Goal: Transaction & Acquisition: Purchase product/service

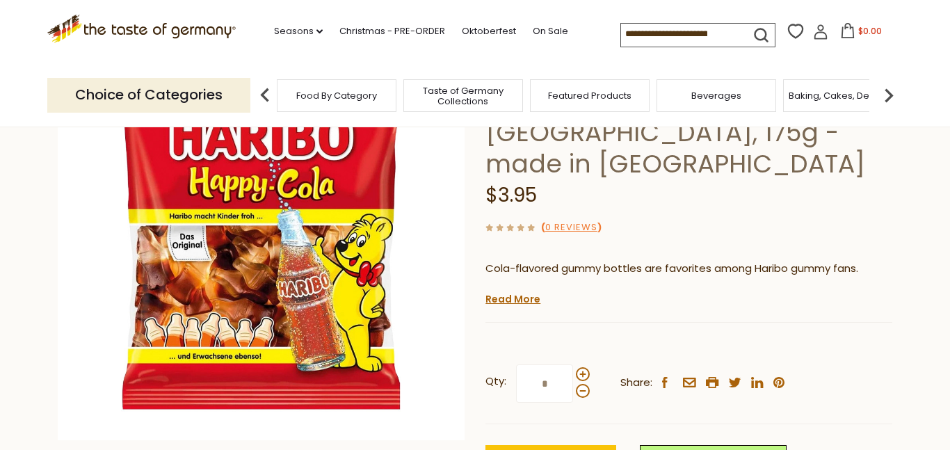
scroll to position [161, 0]
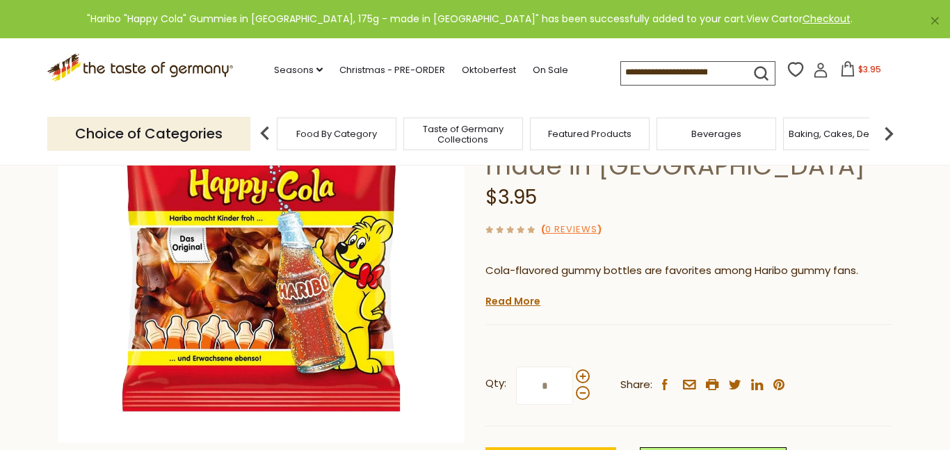
click at [747, 20] on link "View Cart" at bounding box center [770, 19] width 47 height 14
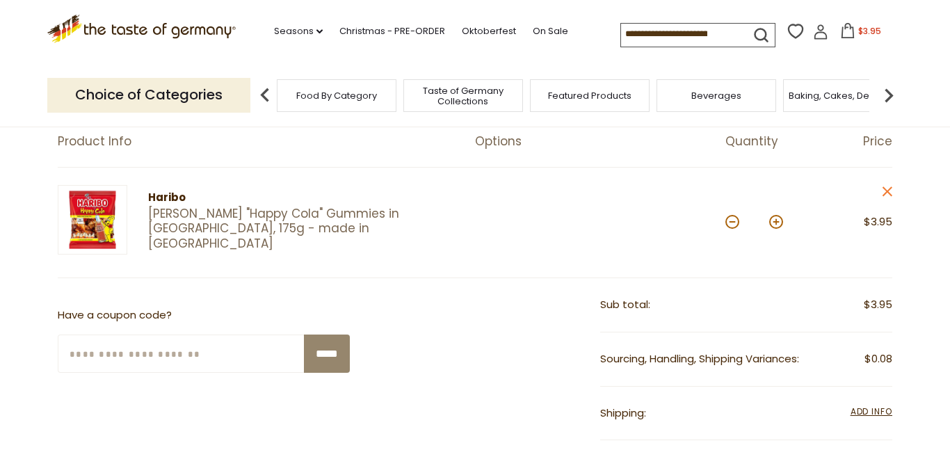
scroll to position [129, 0]
